Goal: Find contact information: Find contact information

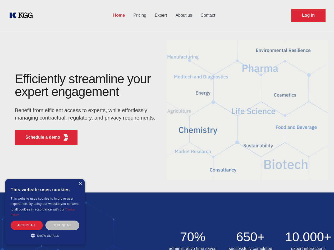
click at [167, 125] on div "Efficiently streamline your expert engagement Benefit from efficient access to …" at bounding box center [86, 111] width 161 height 77
click at [40, 137] on p "Schedule a demo" at bounding box center [42, 137] width 35 height 6
click at [80, 183] on div "×" at bounding box center [80, 184] width 4 height 4
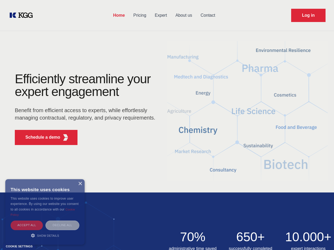
click at [27, 225] on div "Accept all" at bounding box center [27, 224] width 32 height 9
click at [62, 225] on img at bounding box center [167, 230] width 334 height 76
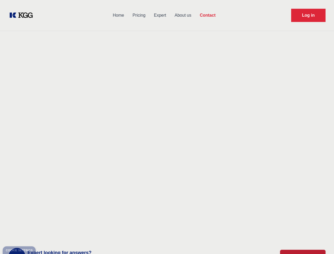
click at [45, 235] on div "Contact Information We would love to hear from you. Postal address [PERSON_NAME…" at bounding box center [74, 167] width 119 height 161
